Goal: Task Accomplishment & Management: Manage account settings

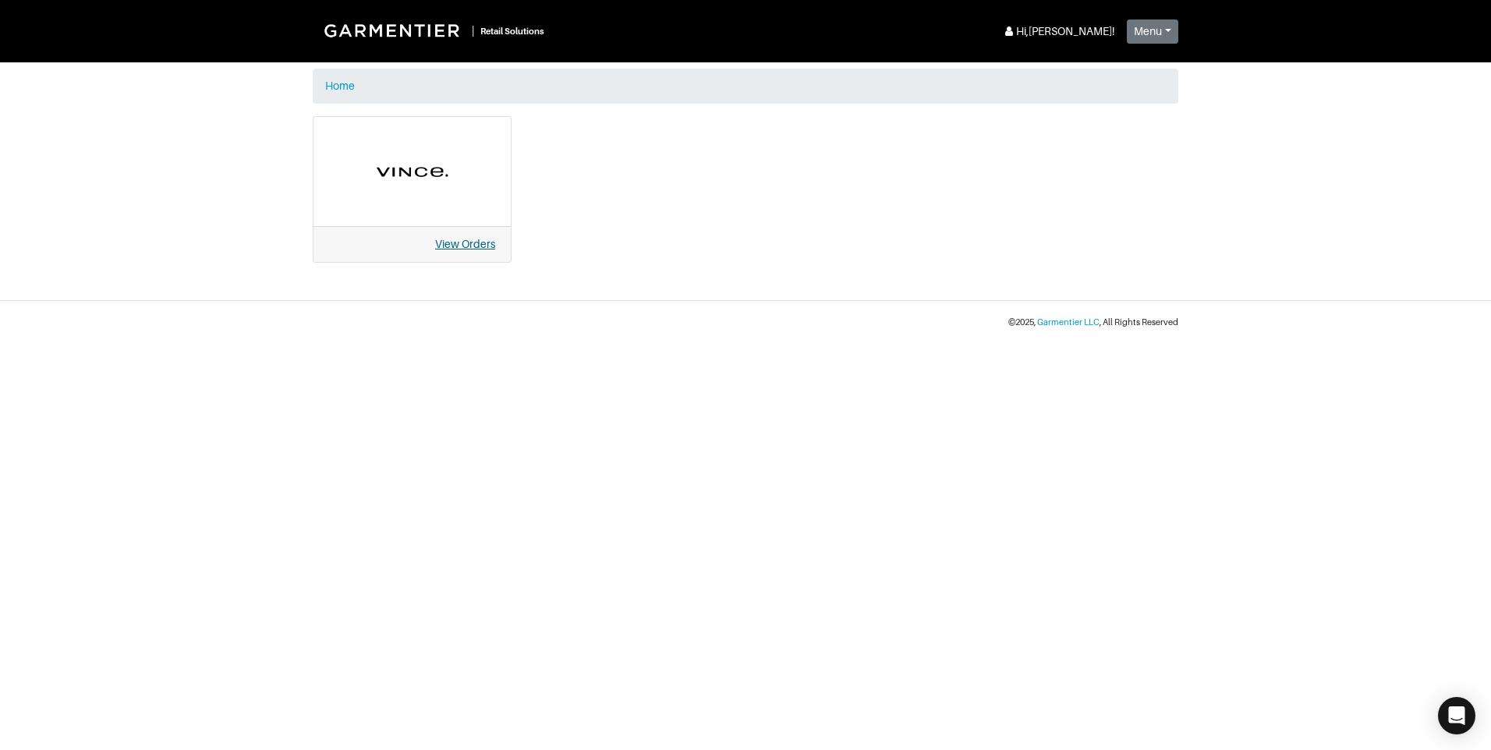
click at [460, 245] on link "View Orders" at bounding box center [465, 244] width 60 height 12
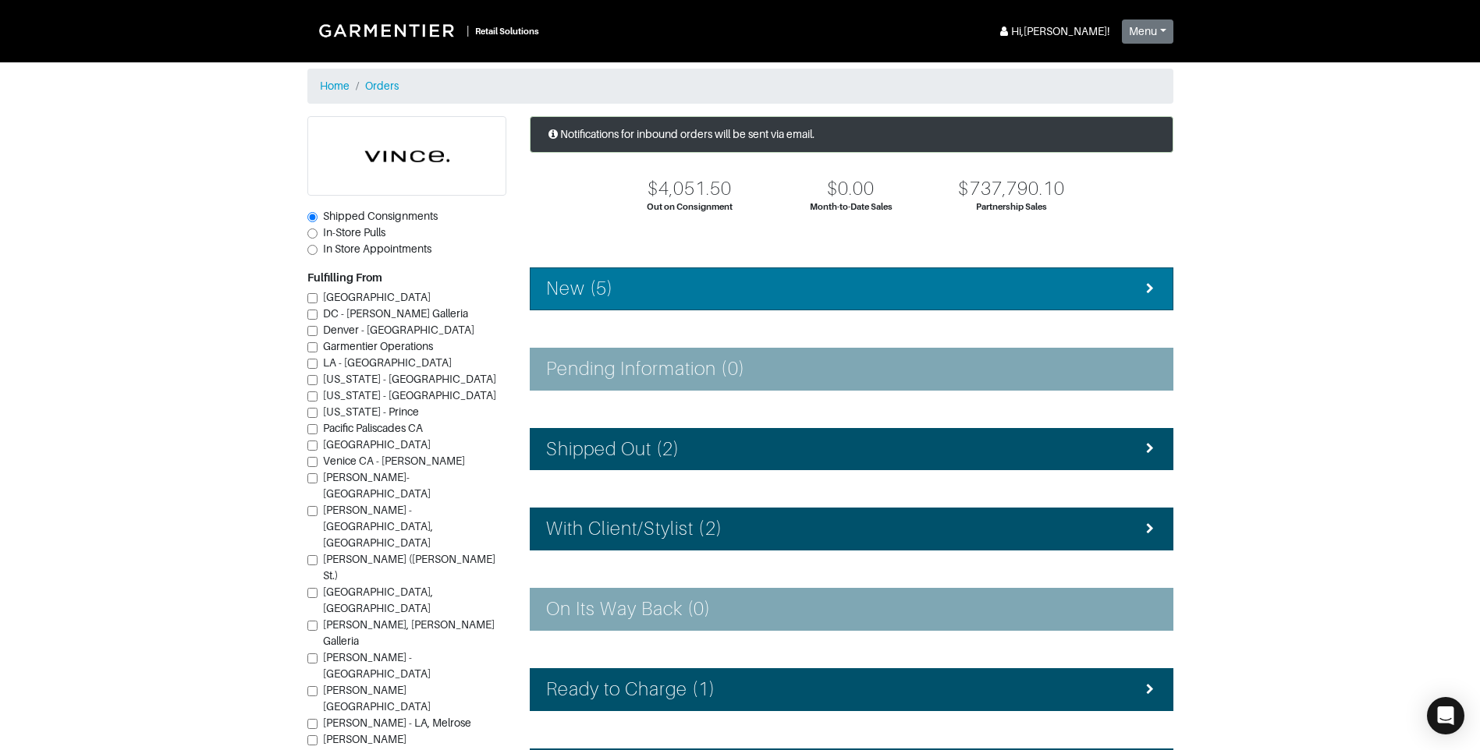
click at [608, 301] on li "New (5)" at bounding box center [851, 289] width 643 height 43
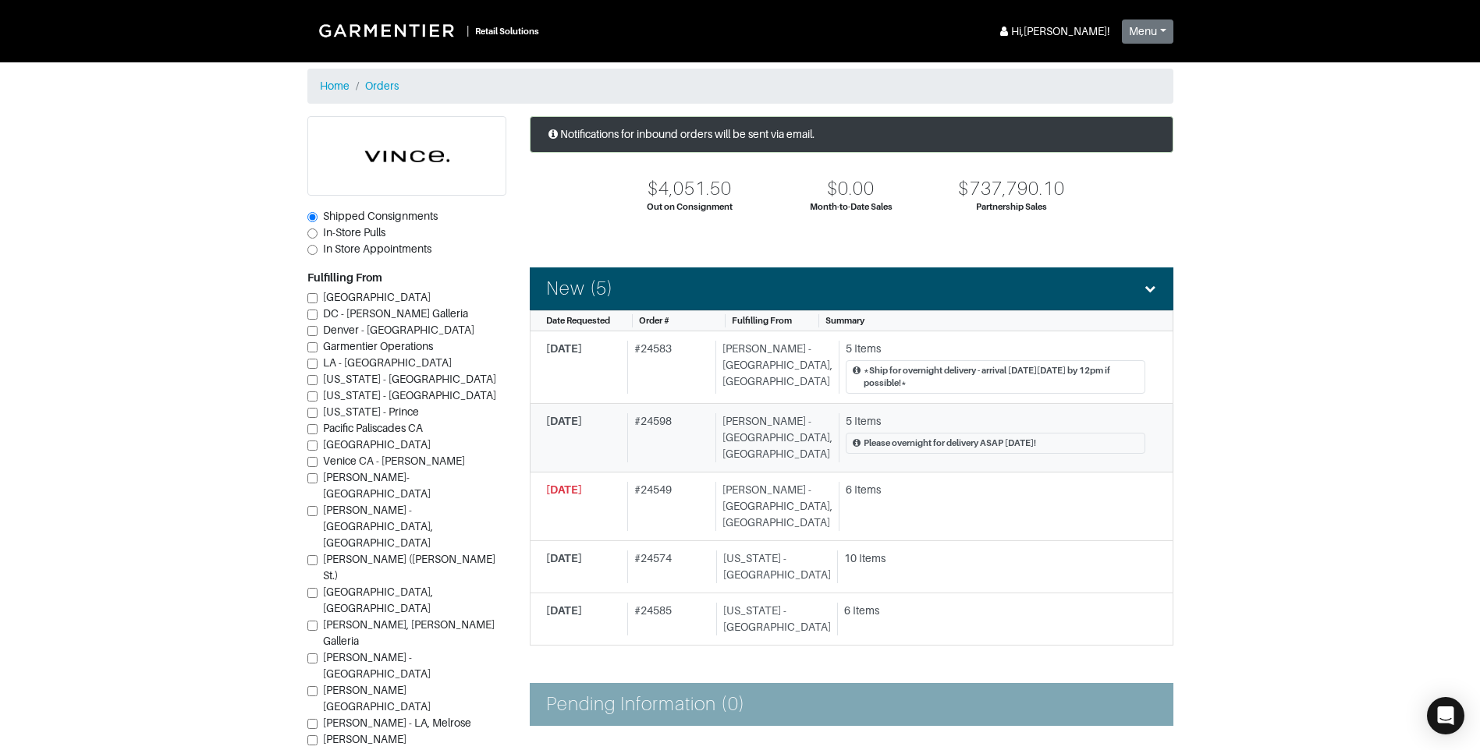
click at [582, 416] on span "9/17/2025" at bounding box center [564, 421] width 36 height 12
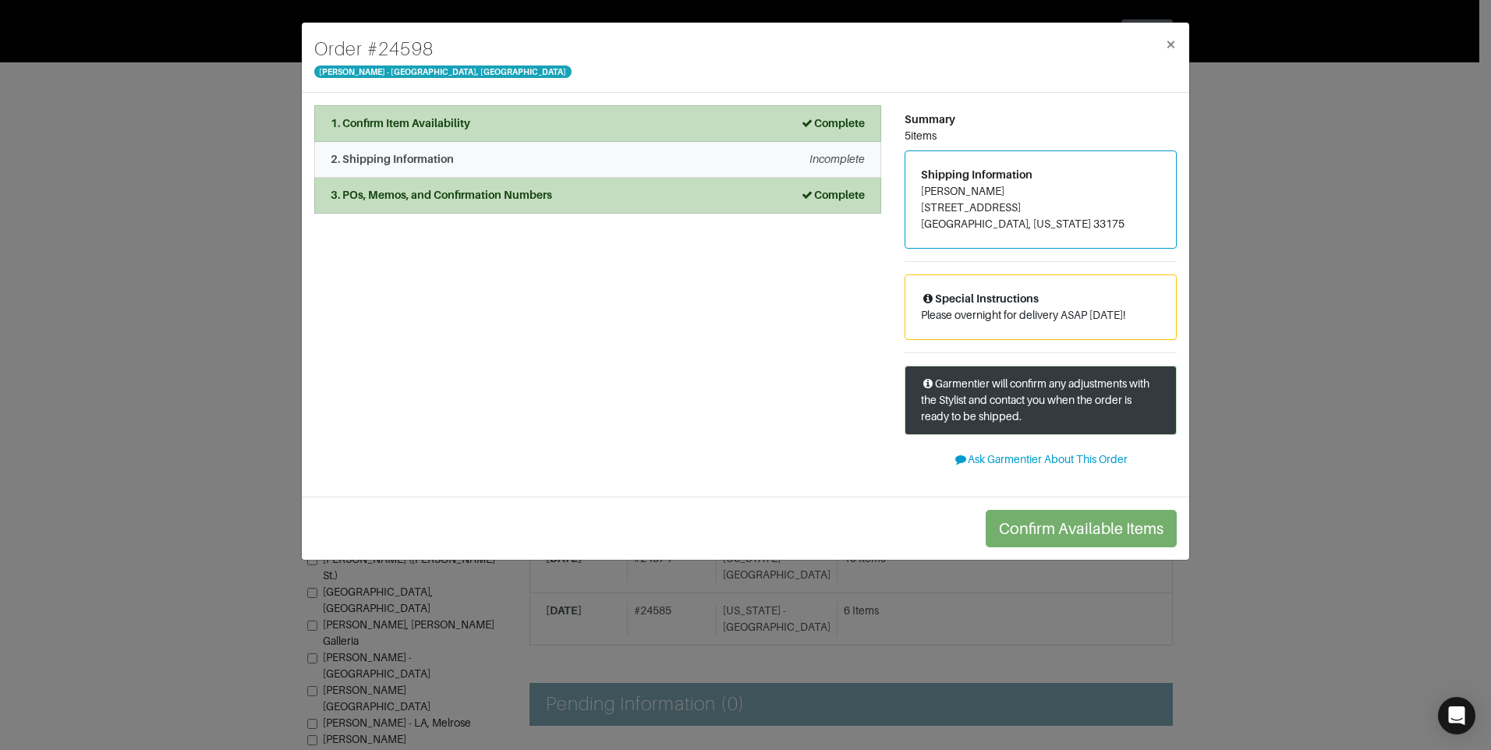
click at [849, 160] on em "Incomplete" at bounding box center [837, 159] width 55 height 12
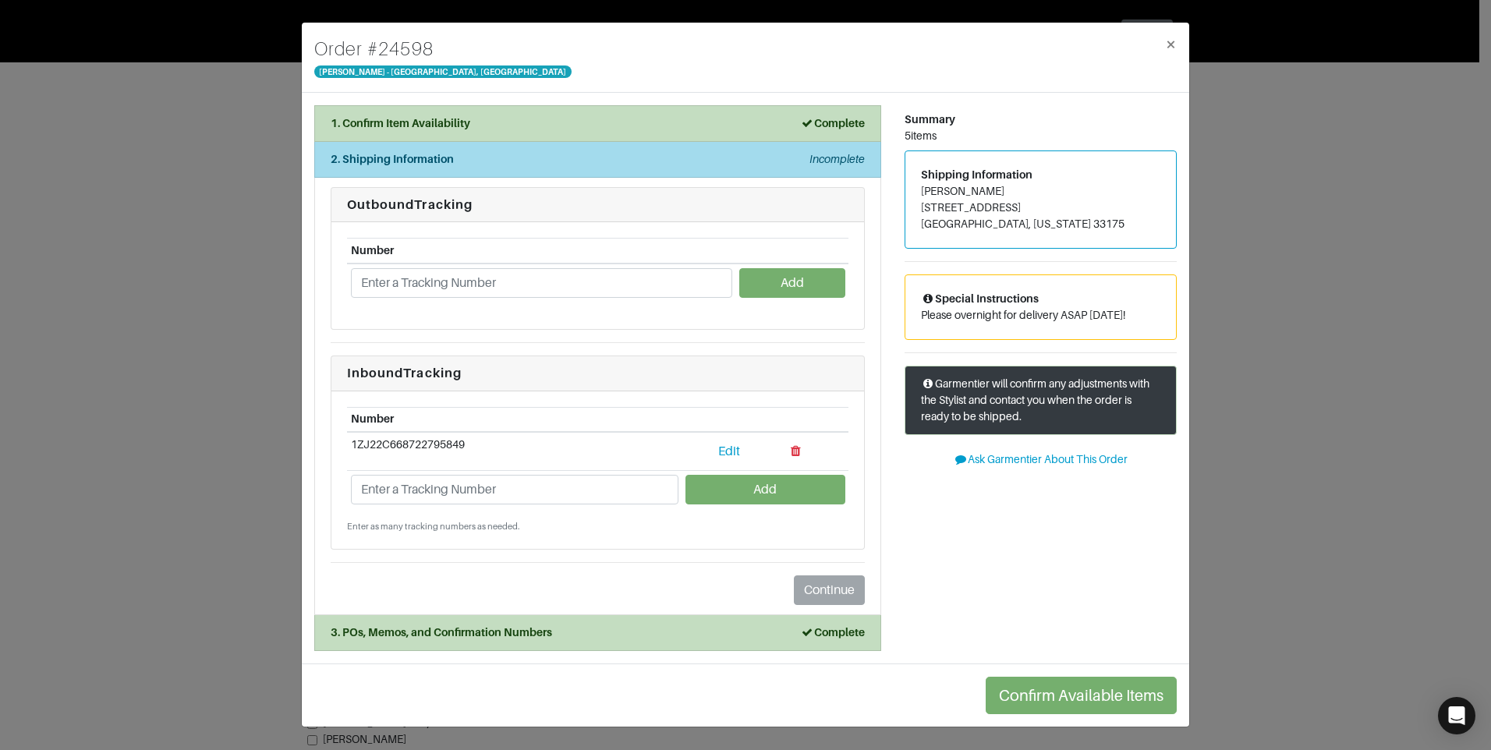
click at [849, 160] on em "Incomplete" at bounding box center [837, 159] width 55 height 12
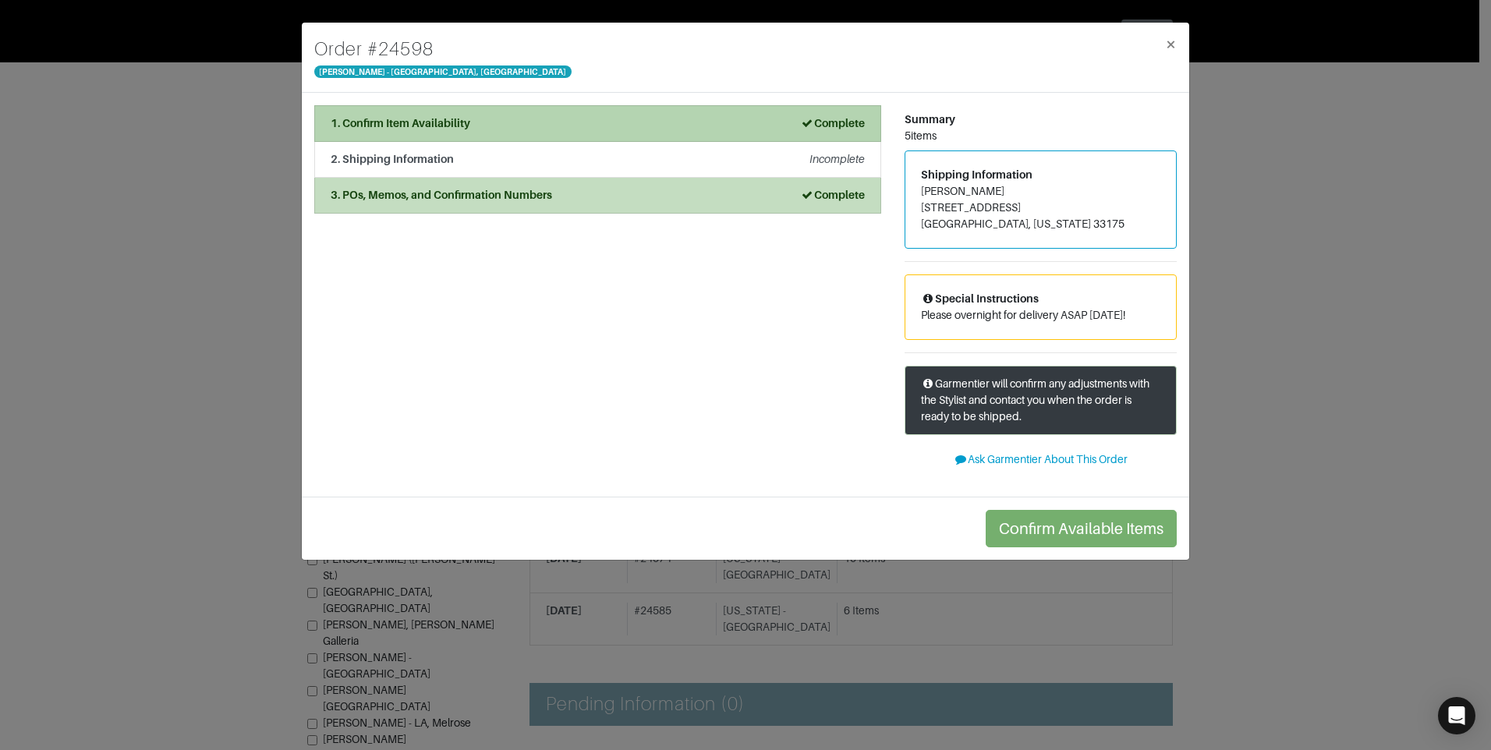
click at [828, 129] on div "Complete" at bounding box center [832, 123] width 65 height 16
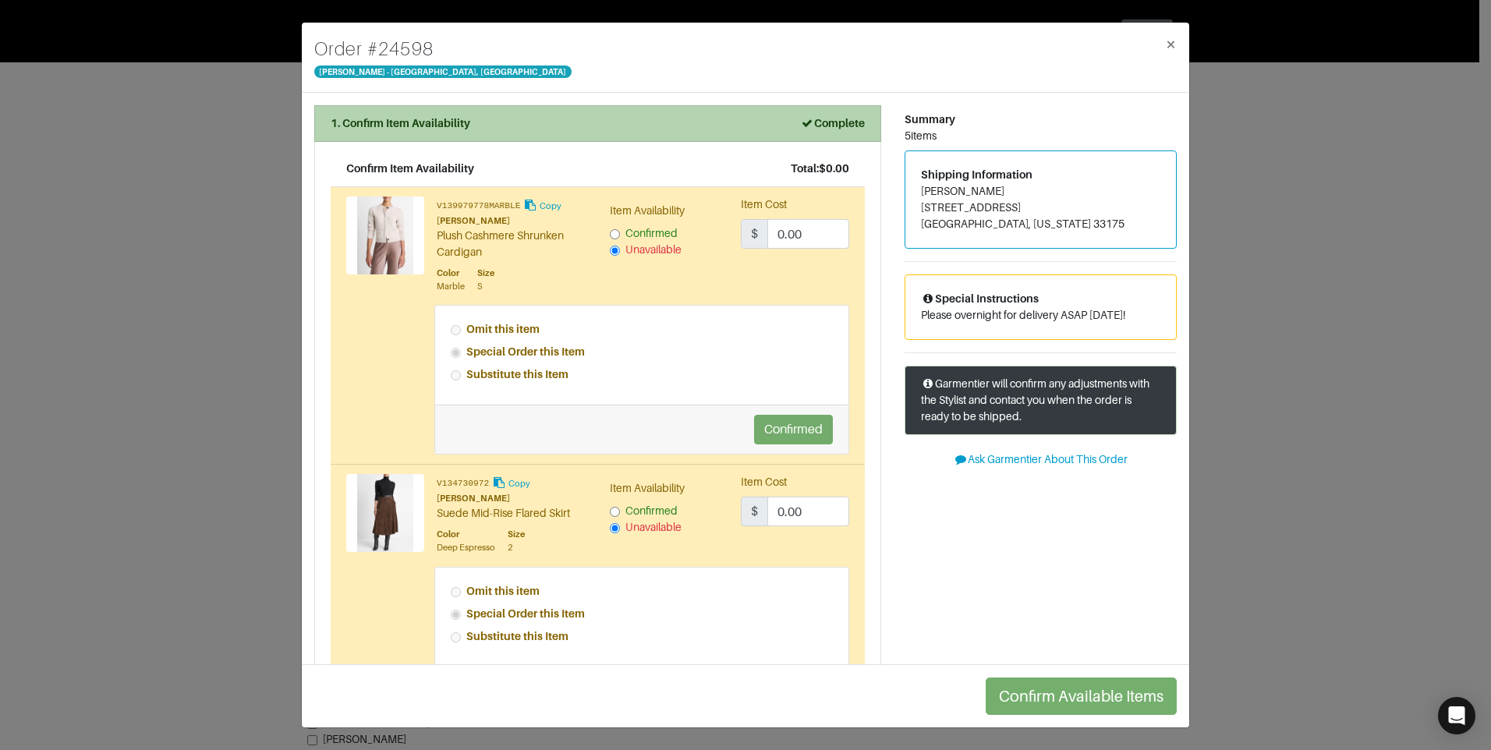
click at [829, 128] on strong "Complete" at bounding box center [832, 123] width 65 height 12
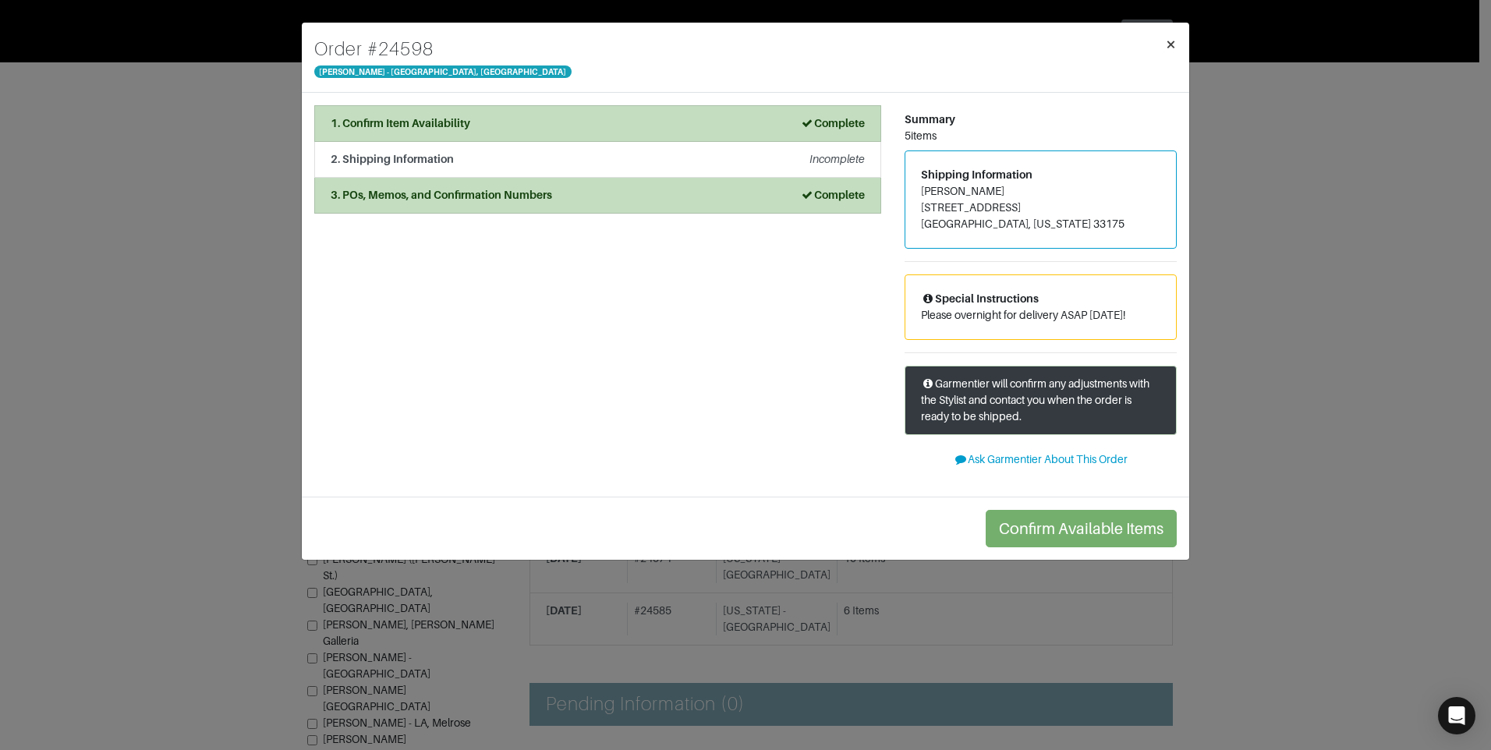
click at [1172, 45] on span "×" at bounding box center [1171, 44] width 12 height 21
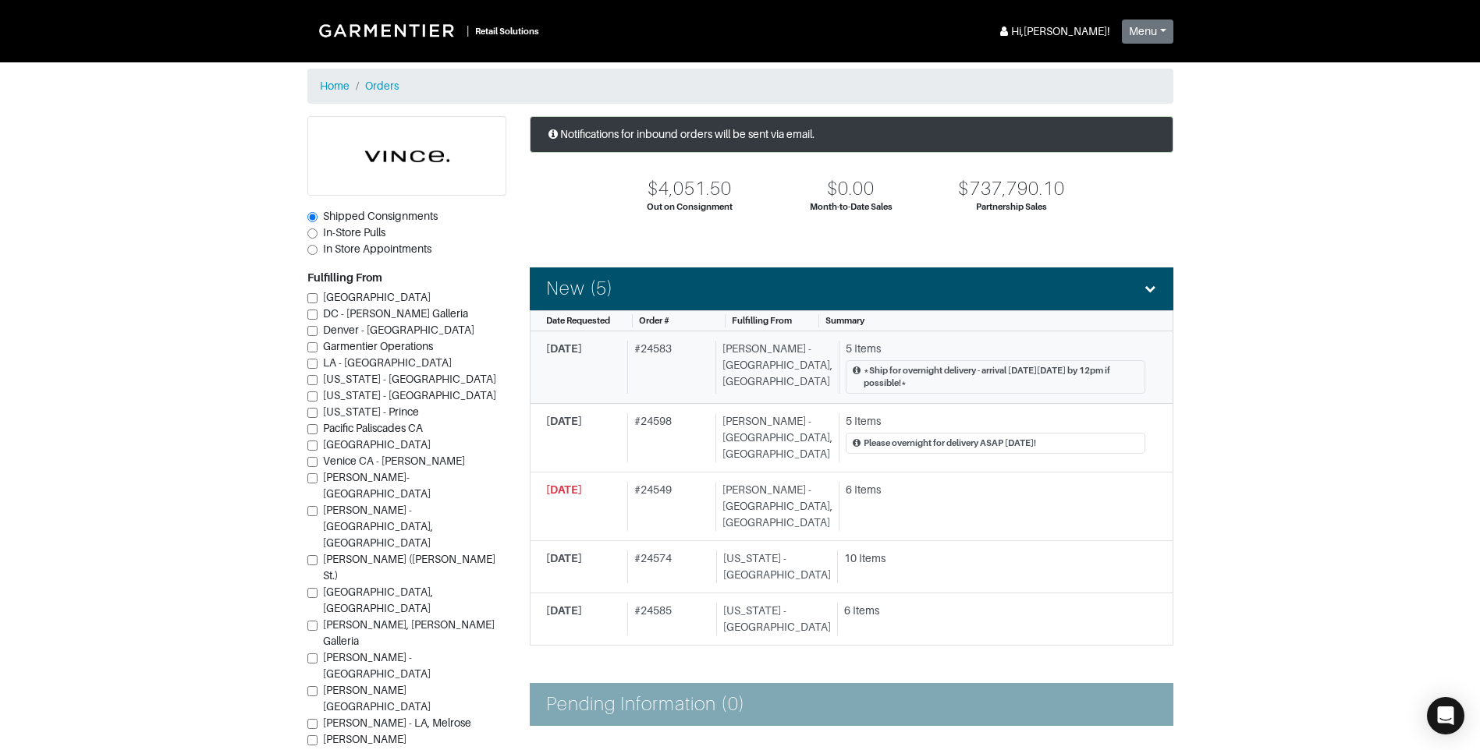
click at [582, 349] on span "9/16/2025" at bounding box center [564, 348] width 36 height 12
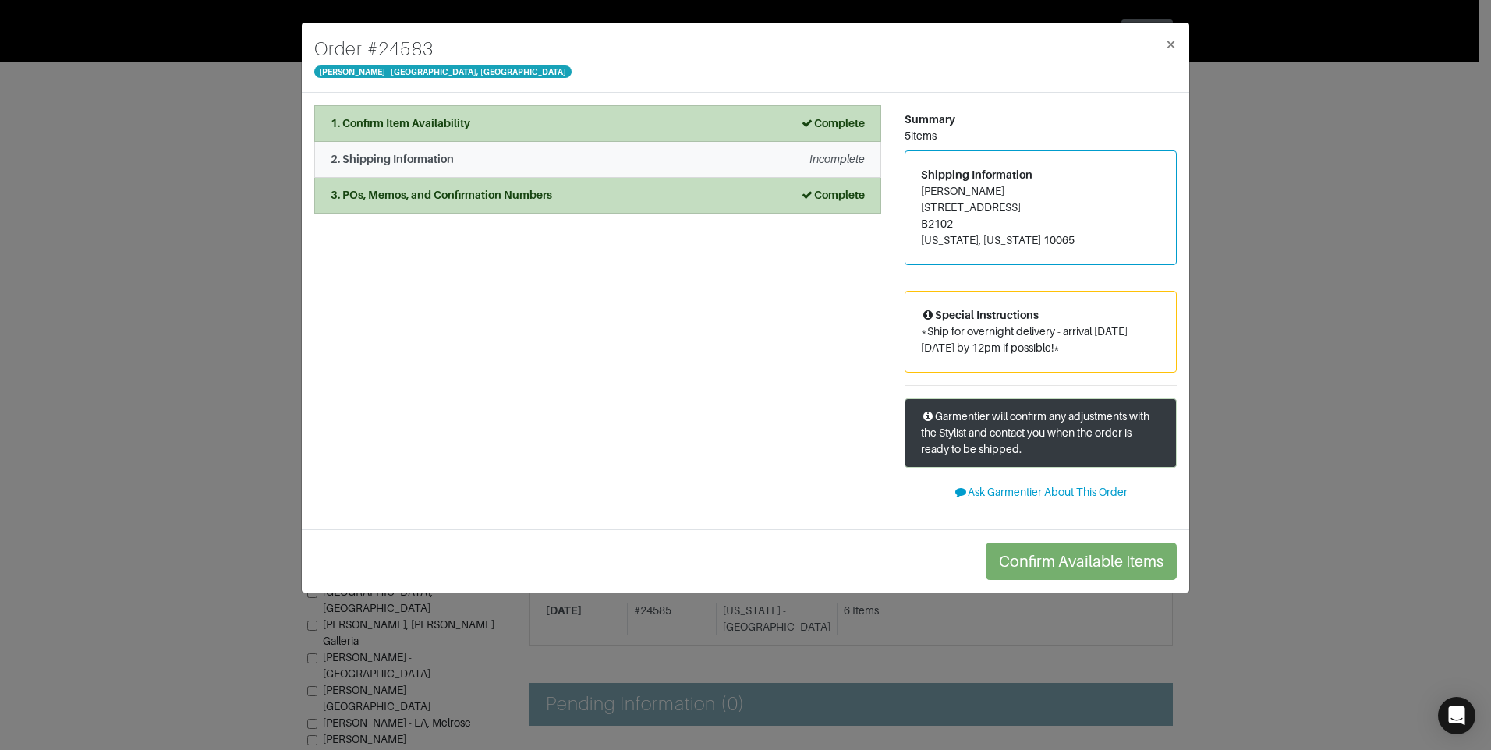
click at [843, 160] on em "Incomplete" at bounding box center [837, 159] width 55 height 12
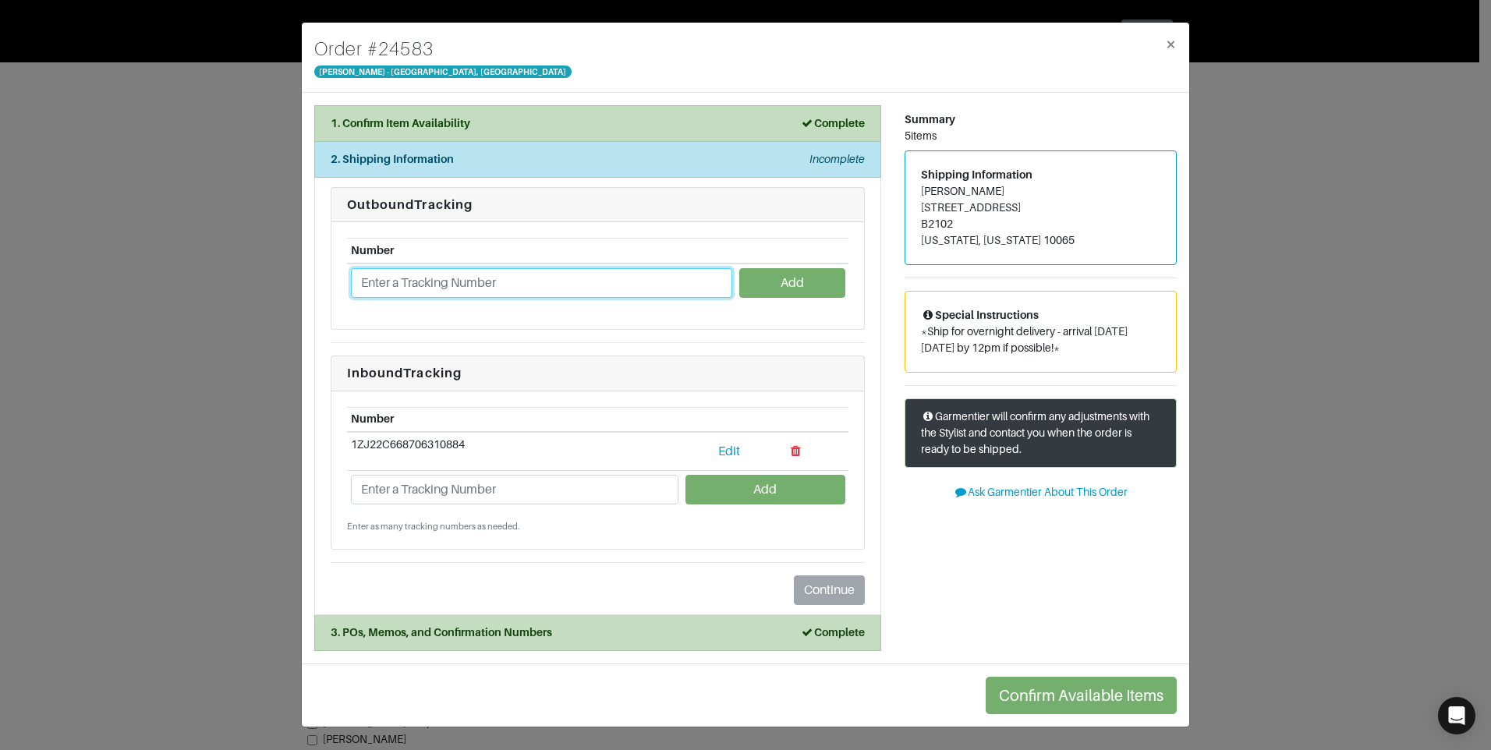
click at [451, 282] on input "text" at bounding box center [541, 283] width 381 height 30
paste input "1ZJ22C501302127249"
type input "1ZJ22C501302127249"
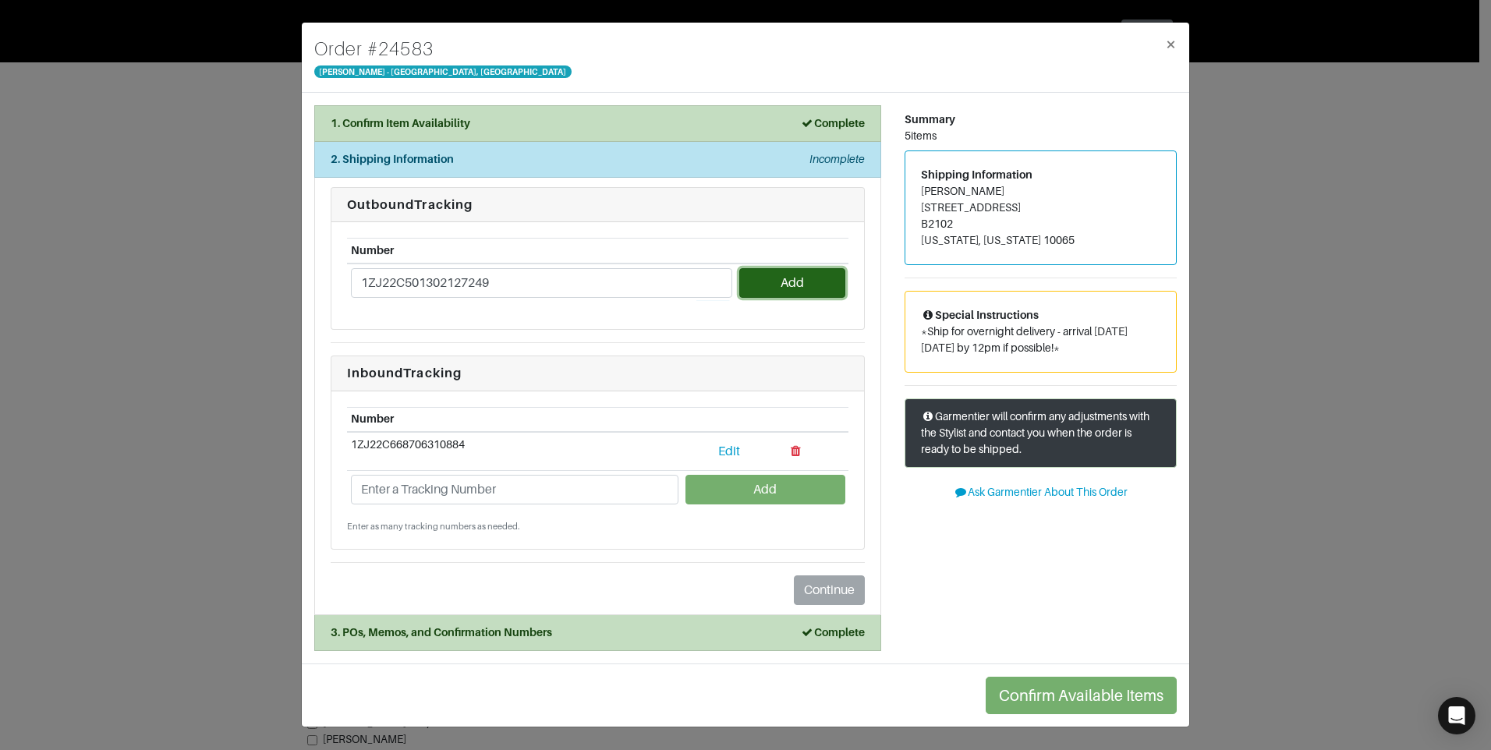
click at [789, 282] on button "Add" at bounding box center [791, 283] width 105 height 30
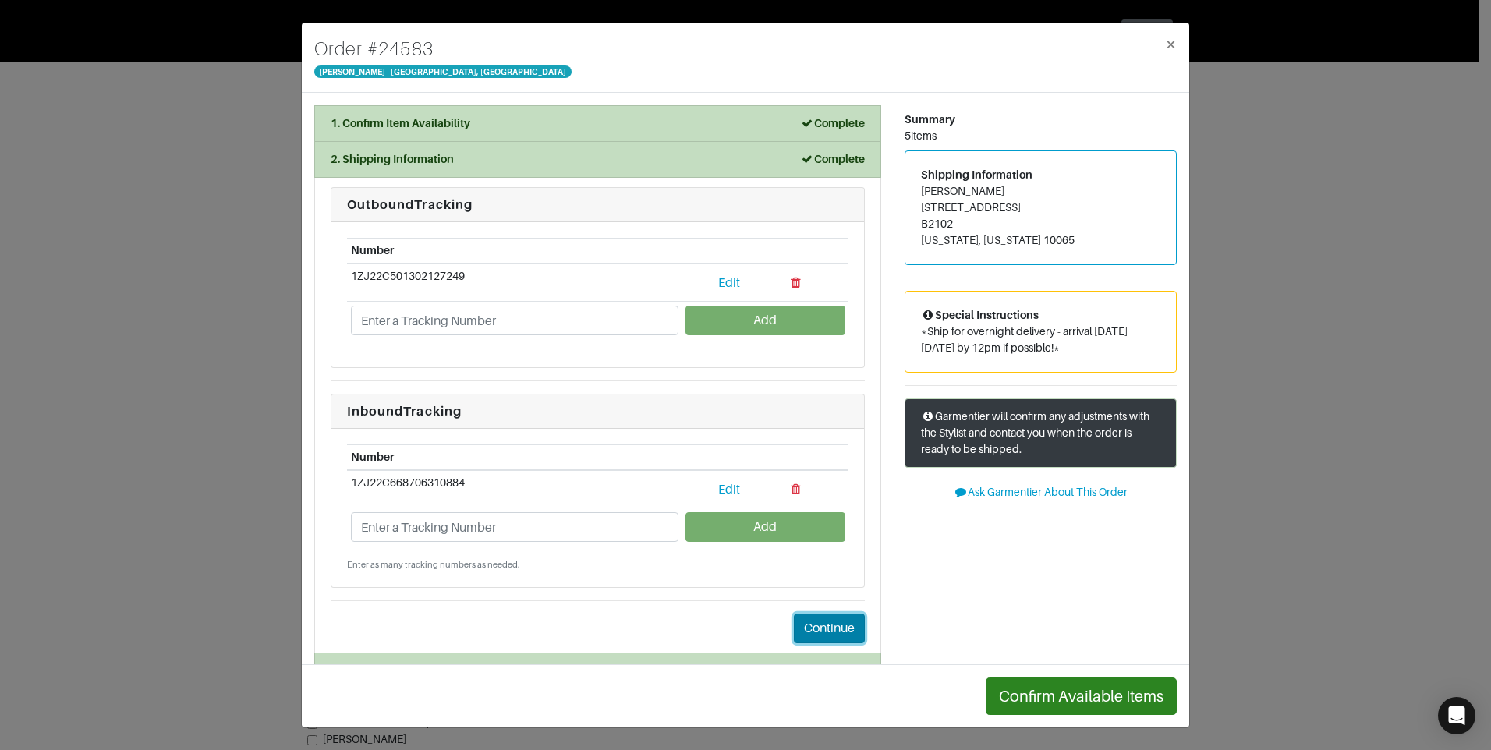
click at [819, 627] on button "Continue" at bounding box center [829, 629] width 71 height 30
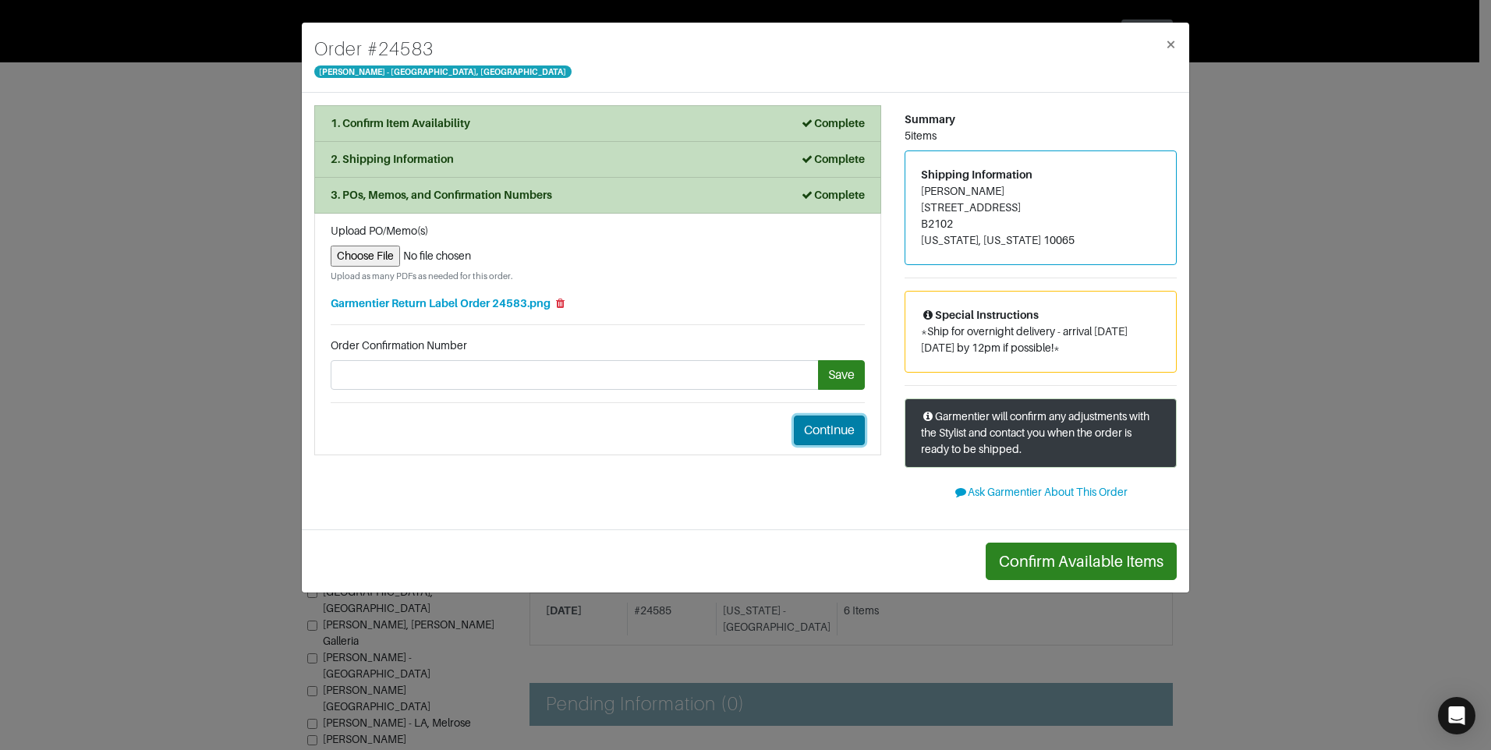
click at [835, 432] on button "Continue" at bounding box center [829, 431] width 71 height 30
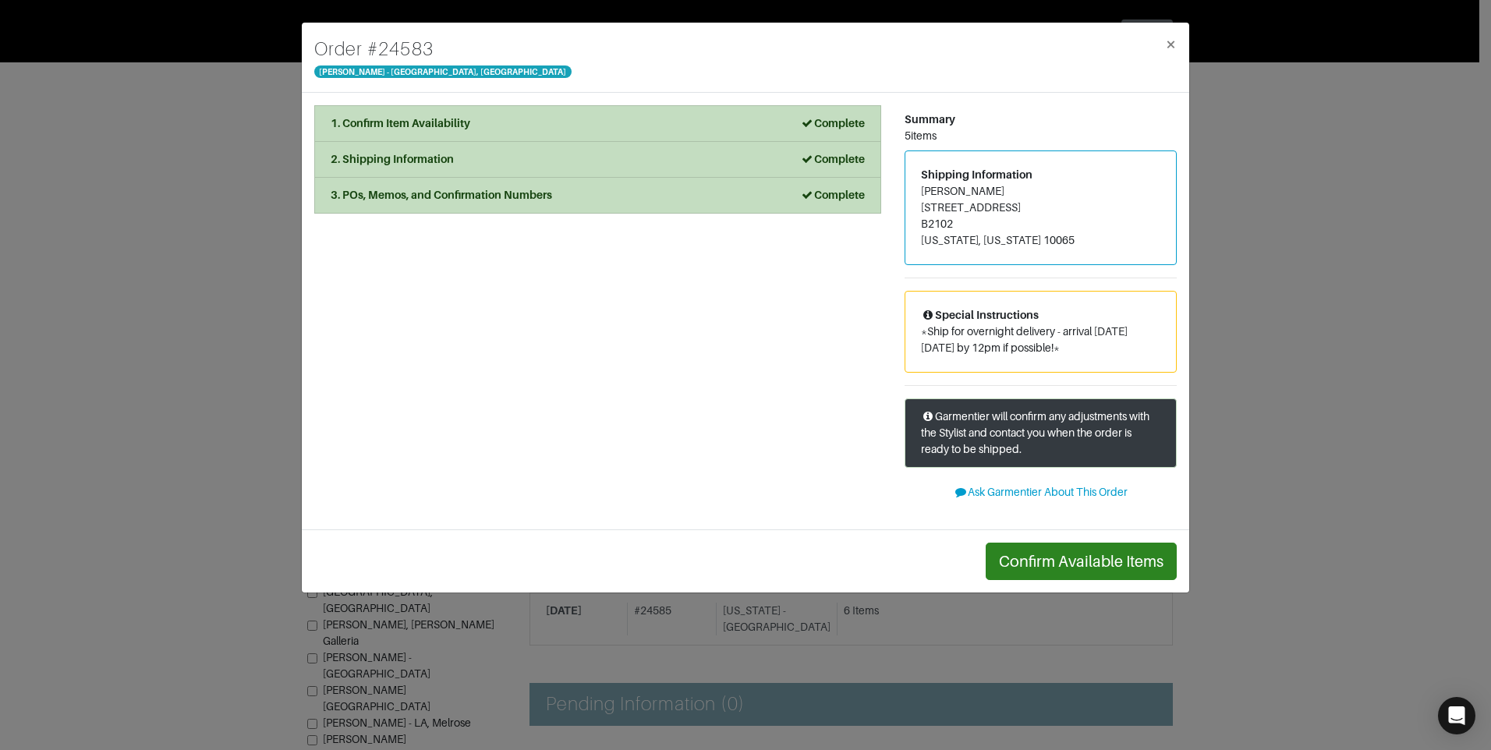
click at [265, 78] on div "Order # 24583 Vince - Chicago, Oak Street × 1. Confirm Item Availability Comple…" at bounding box center [745, 375] width 1491 height 750
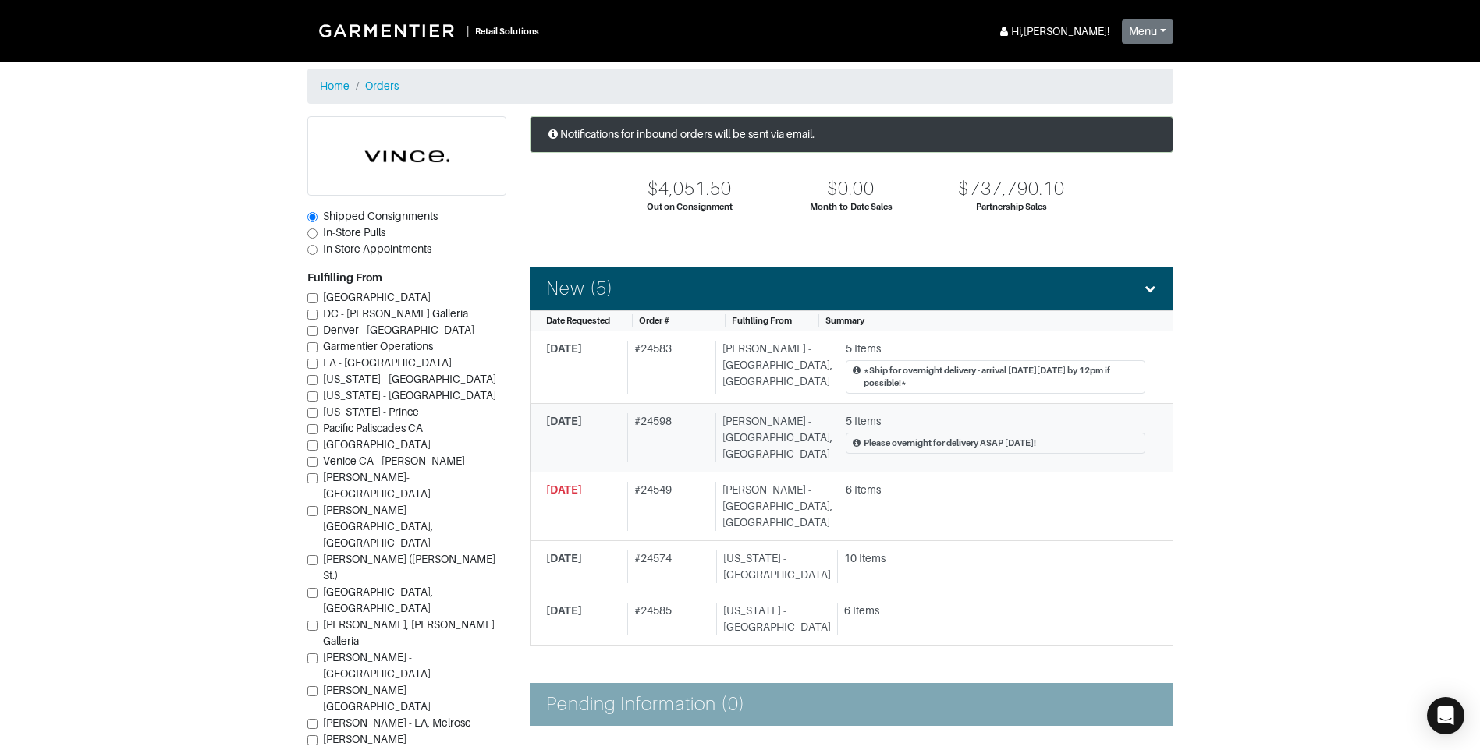
click at [582, 422] on span "9/17/2025" at bounding box center [564, 421] width 36 height 12
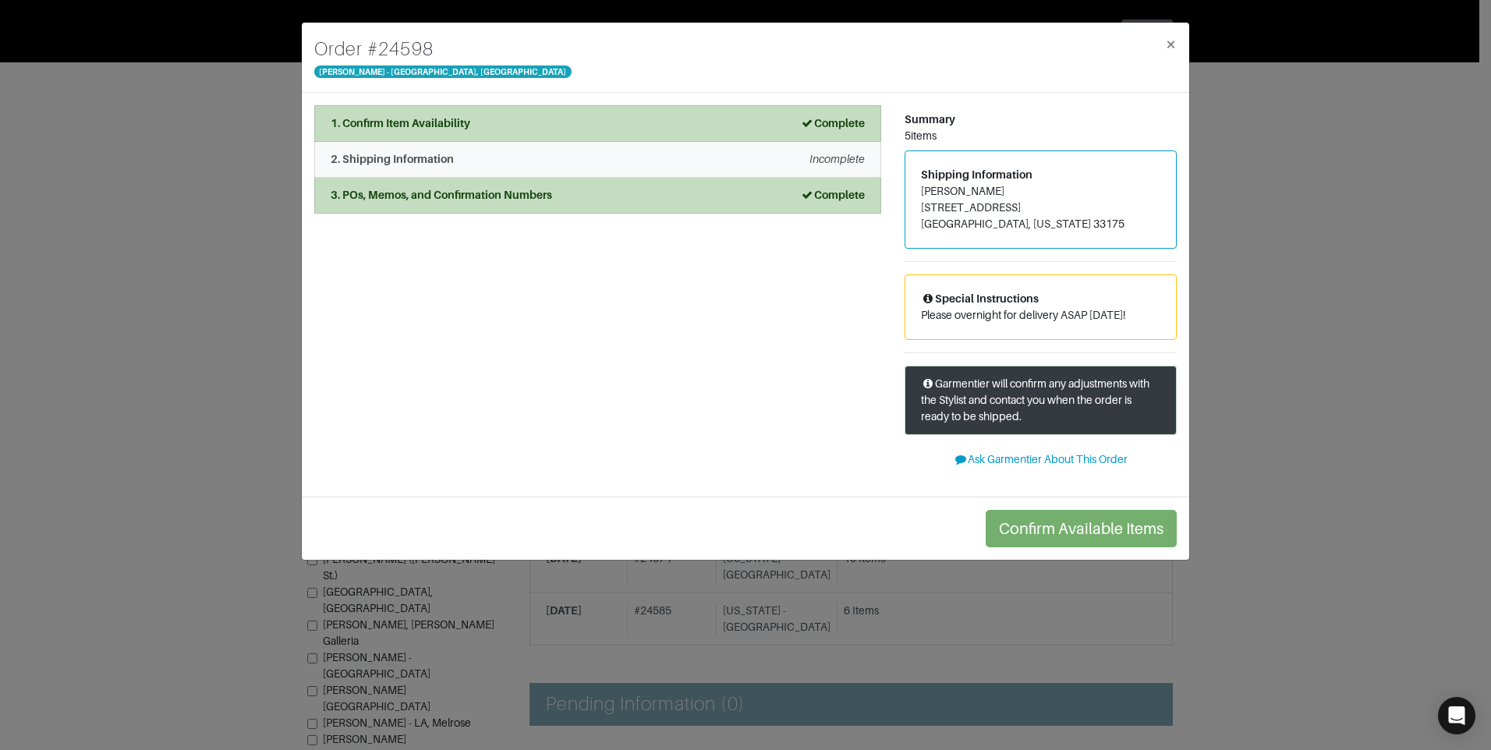
click at [834, 158] on em "Incomplete" at bounding box center [837, 159] width 55 height 12
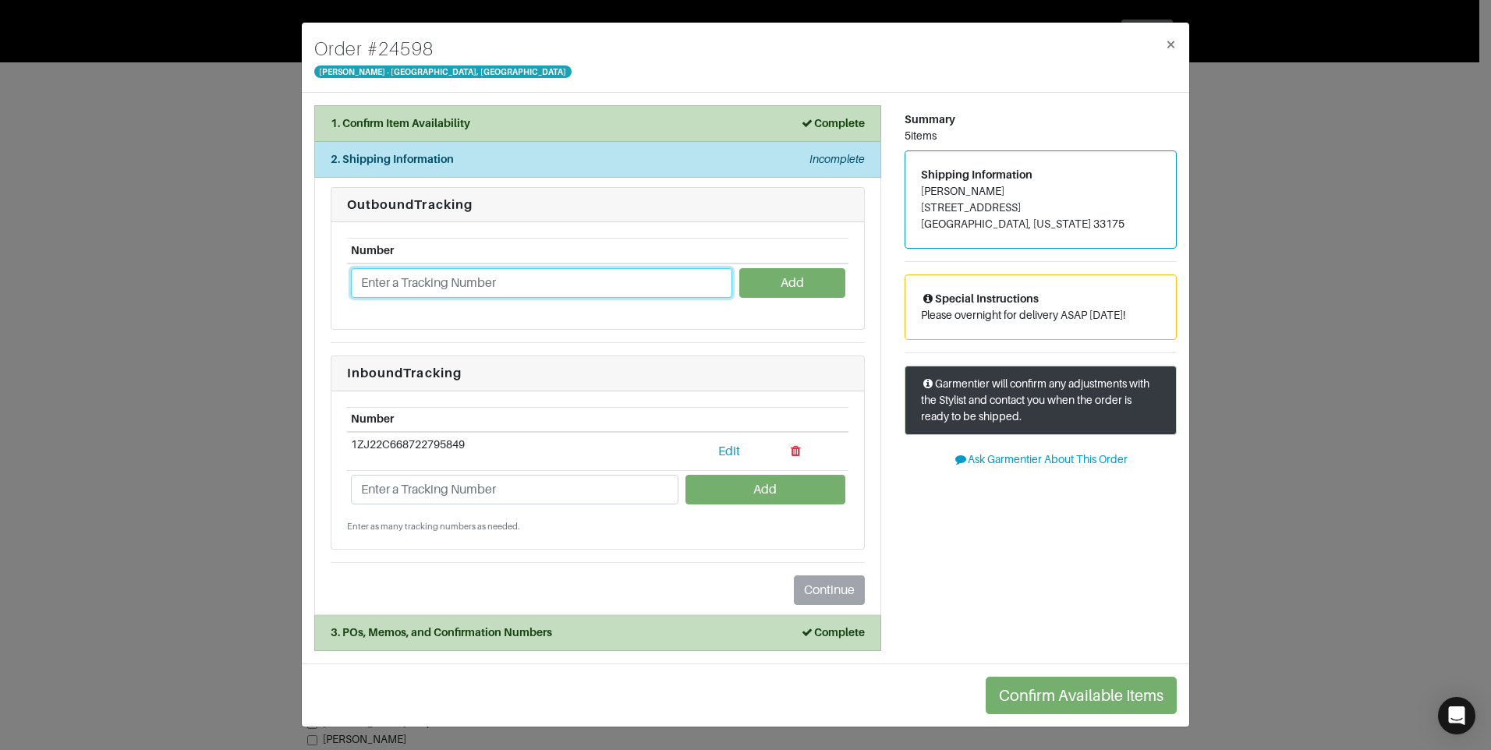
click at [597, 285] on input "text" at bounding box center [541, 283] width 381 height 30
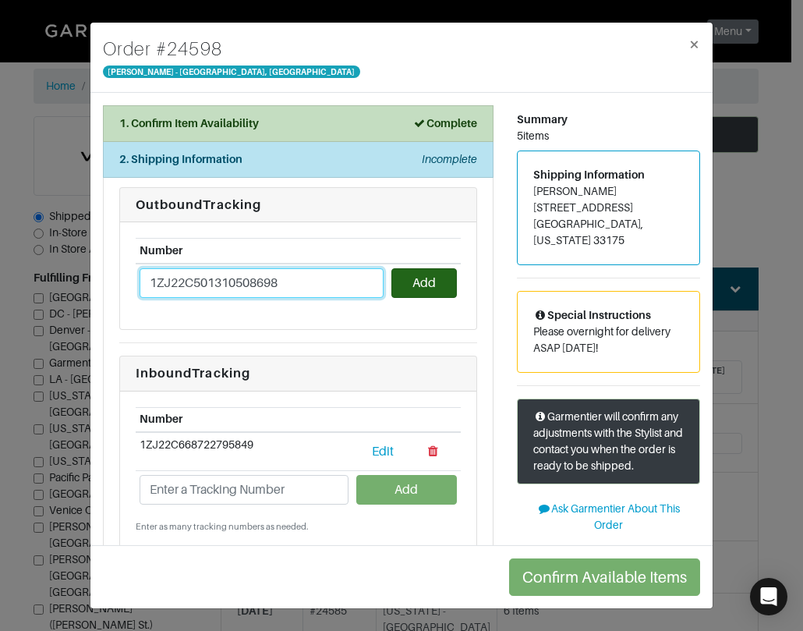
type input "1ZJ22C501310508698"
click at [406, 276] on button "Add" at bounding box center [425, 283] width 66 height 30
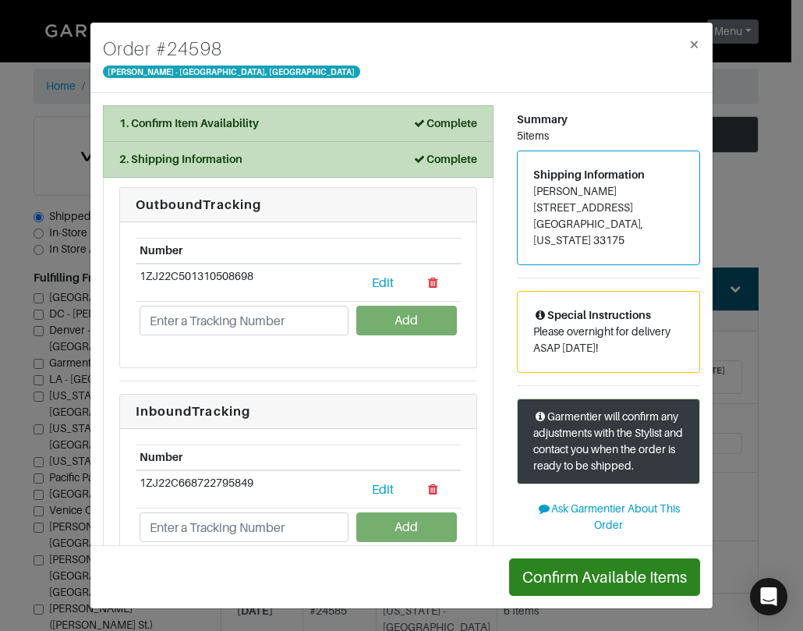
click at [471, 69] on div "Order # 24598 Vince - Chicago, Oak Street ×" at bounding box center [401, 58] width 622 height 70
click at [445, 584] on div "Confirm Available Items" at bounding box center [401, 576] width 622 height 63
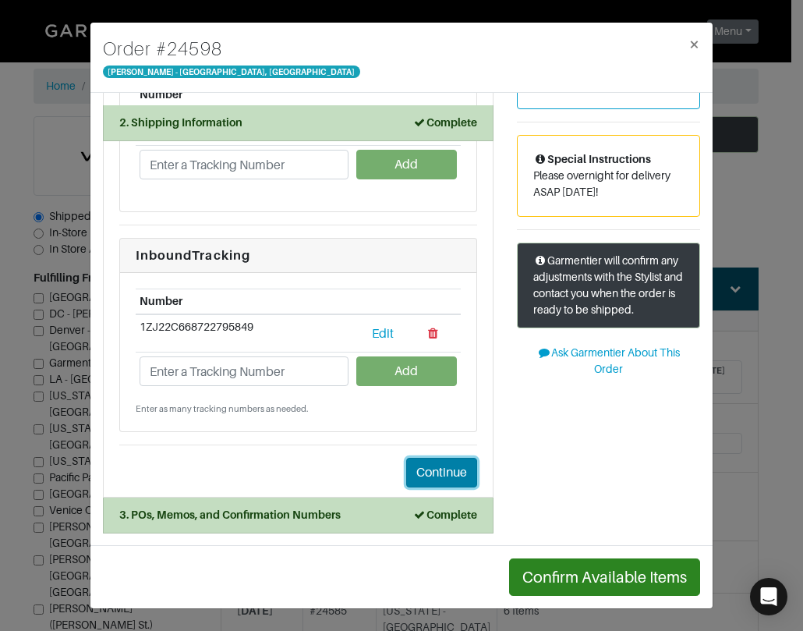
click at [439, 470] on button "Continue" at bounding box center [441, 473] width 71 height 30
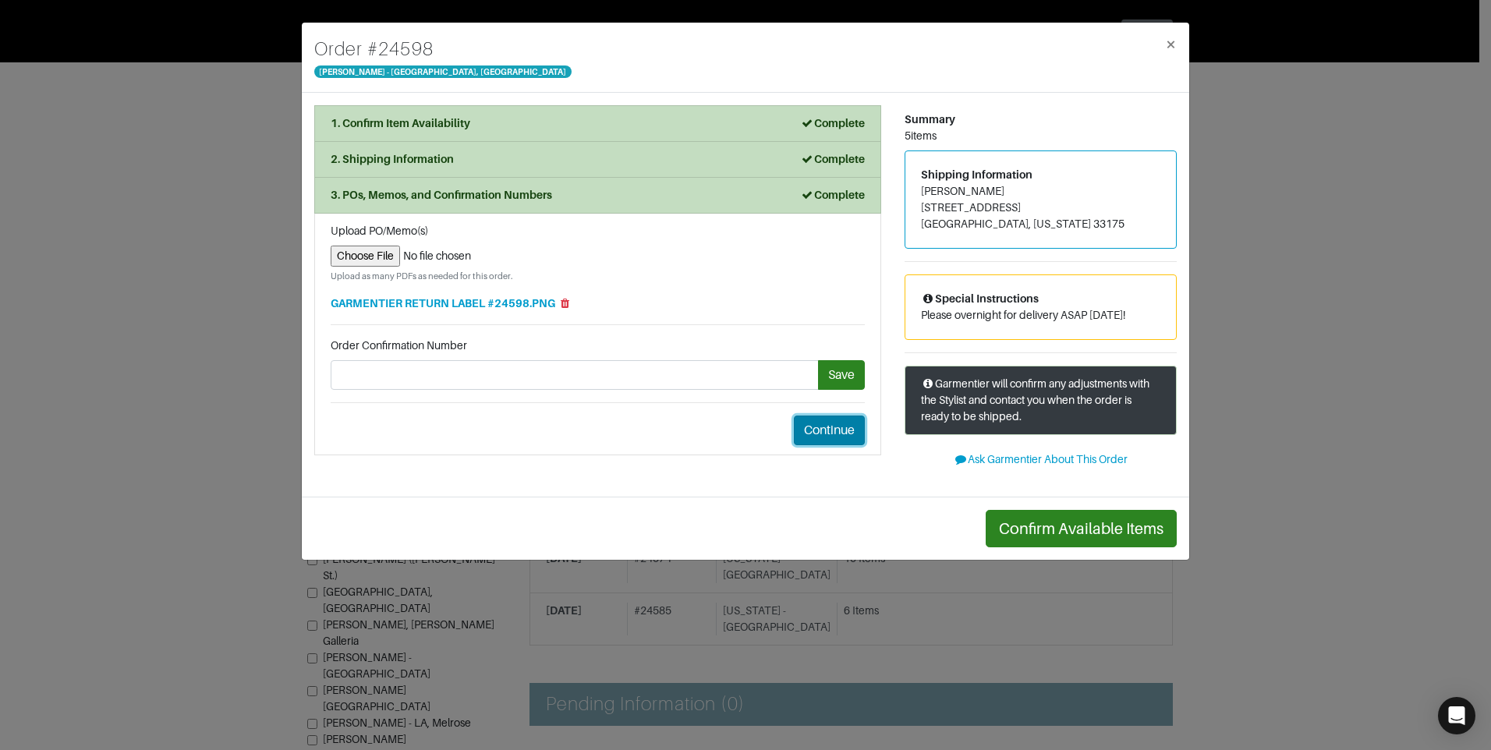
click at [802, 420] on button "Continue" at bounding box center [829, 431] width 71 height 30
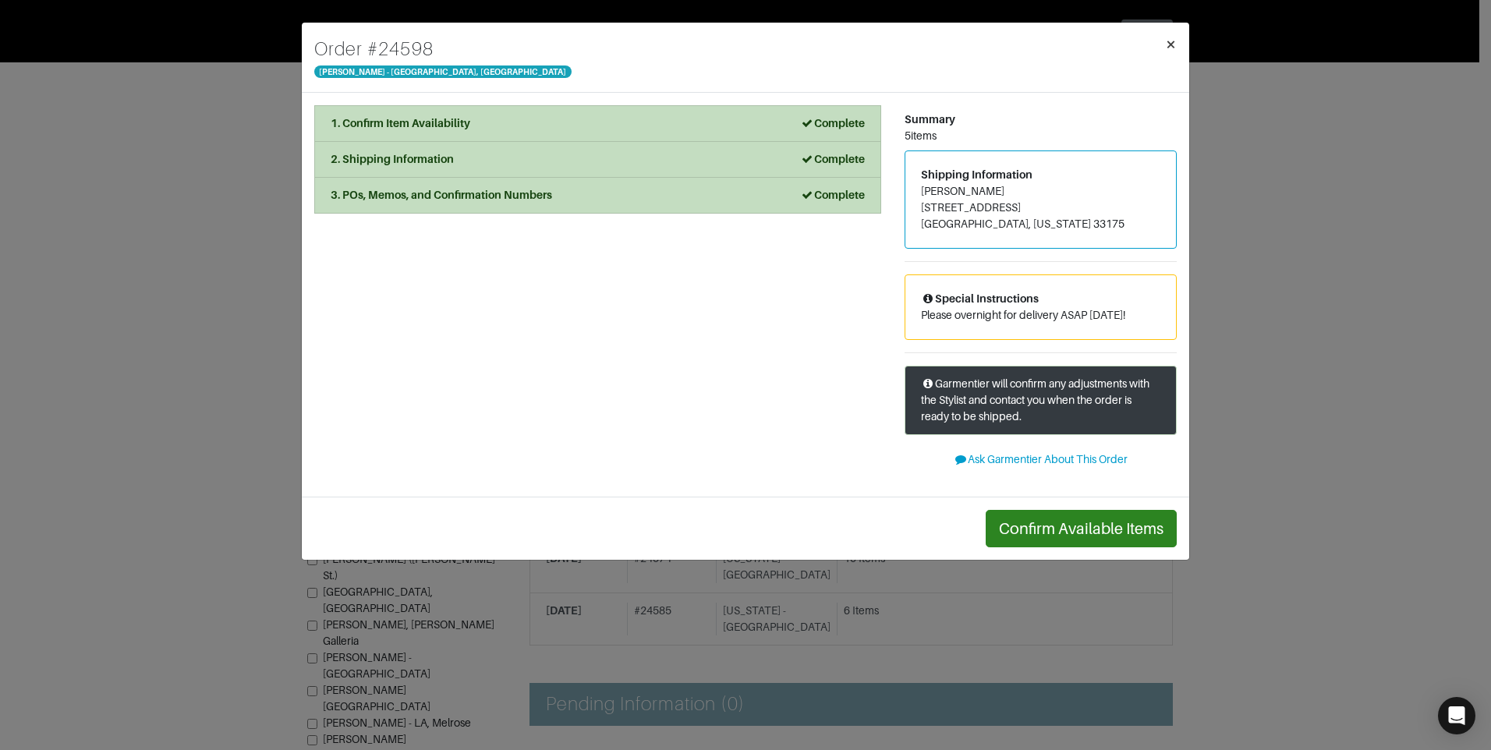
click at [1175, 46] on span "×" at bounding box center [1171, 44] width 12 height 21
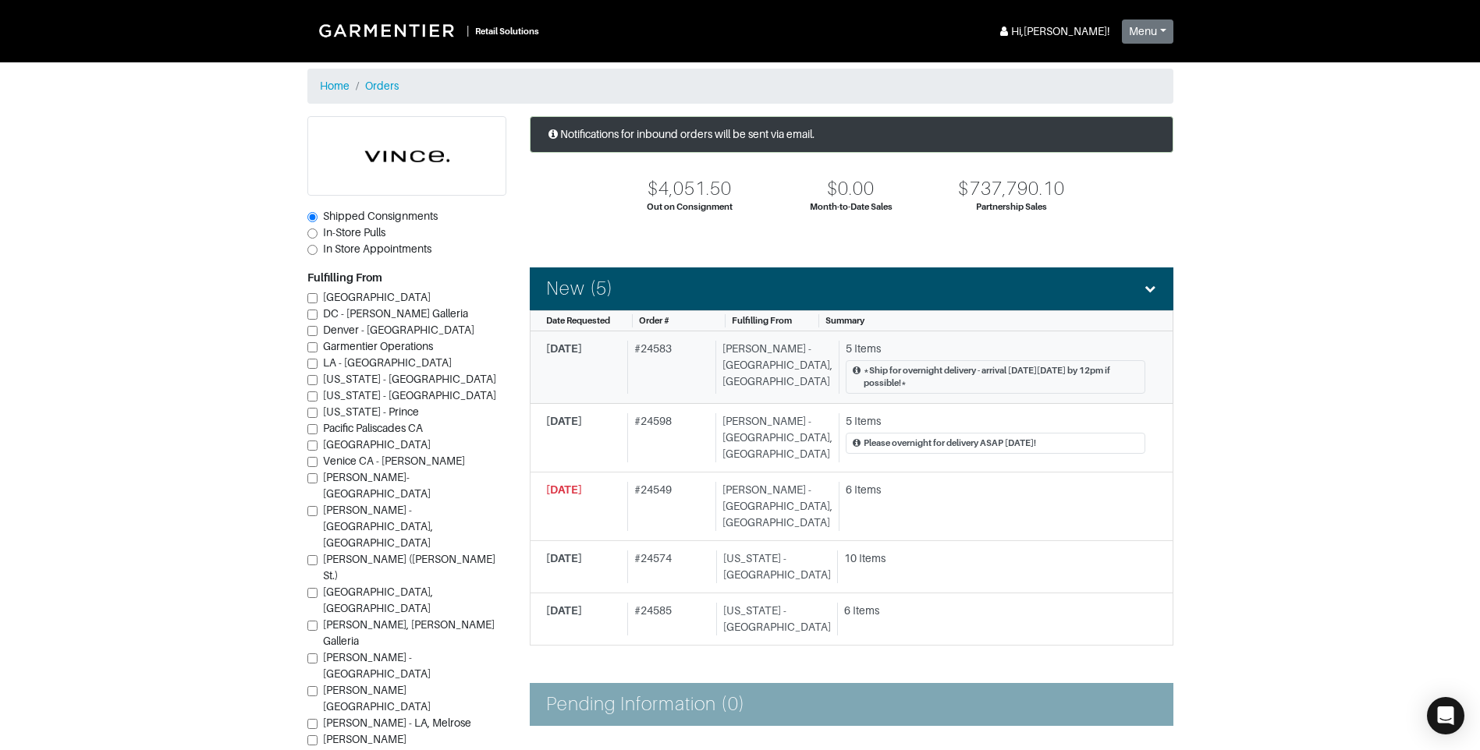
click at [582, 349] on span "9/16/2025" at bounding box center [564, 348] width 36 height 12
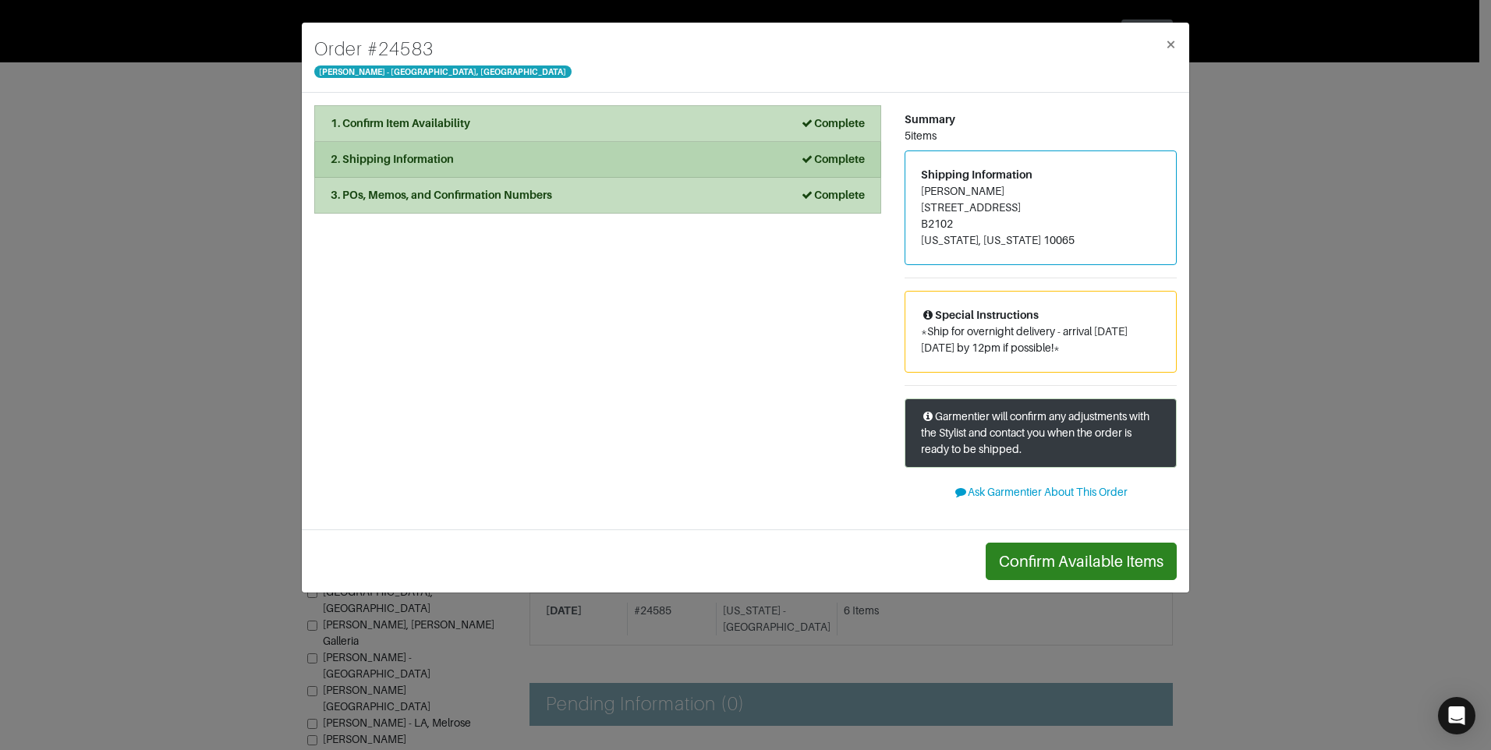
click at [838, 158] on strong "Complete" at bounding box center [832, 159] width 65 height 12
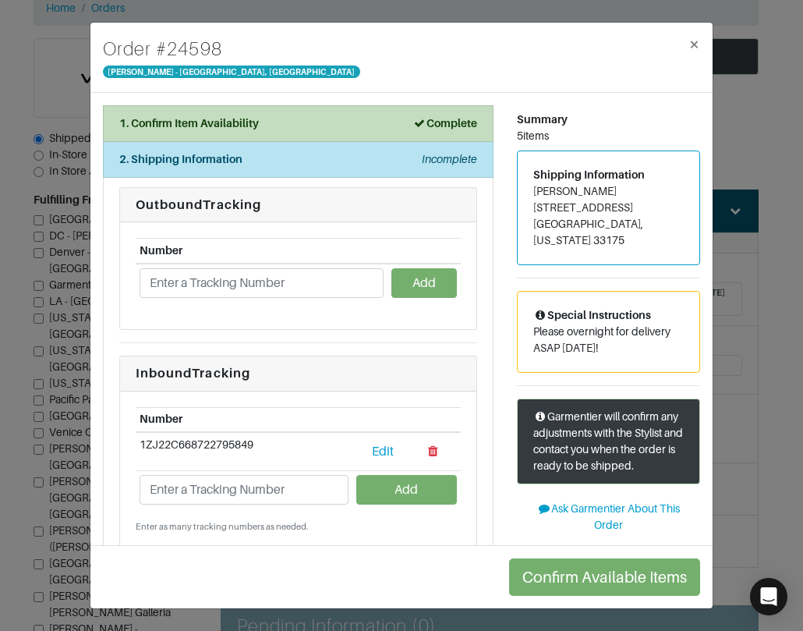
click at [567, 5] on div "Order # 24598 [PERSON_NAME] - [GEOGRAPHIC_DATA], [GEOGRAPHIC_DATA] × 1. Confirm…" at bounding box center [401, 315] width 803 height 631
